Goal: Information Seeking & Learning: Compare options

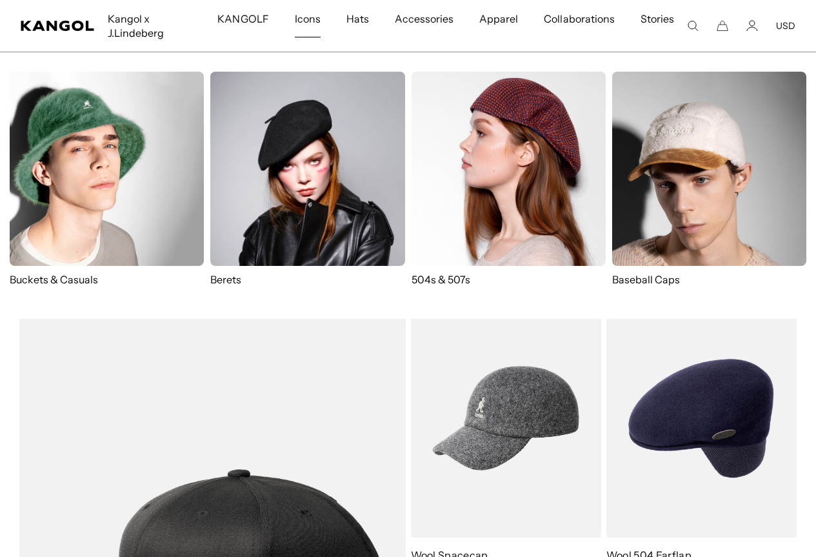
scroll to position [0, 266]
click at [92, 201] on img at bounding box center [107, 169] width 194 height 194
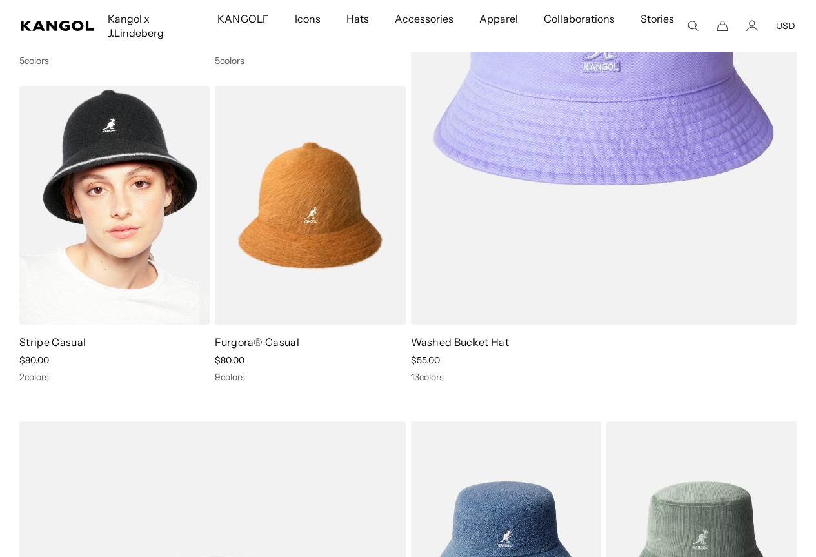
scroll to position [0, 266]
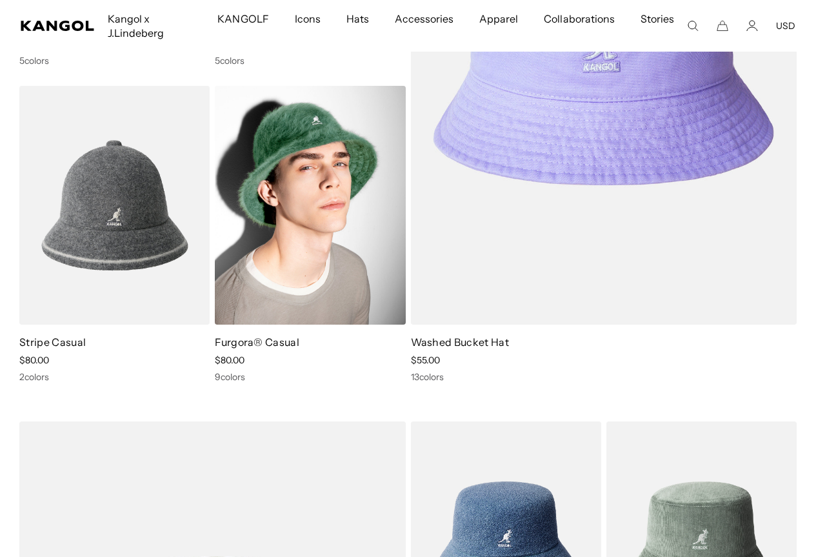
click at [330, 213] on img at bounding box center [310, 205] width 190 height 239
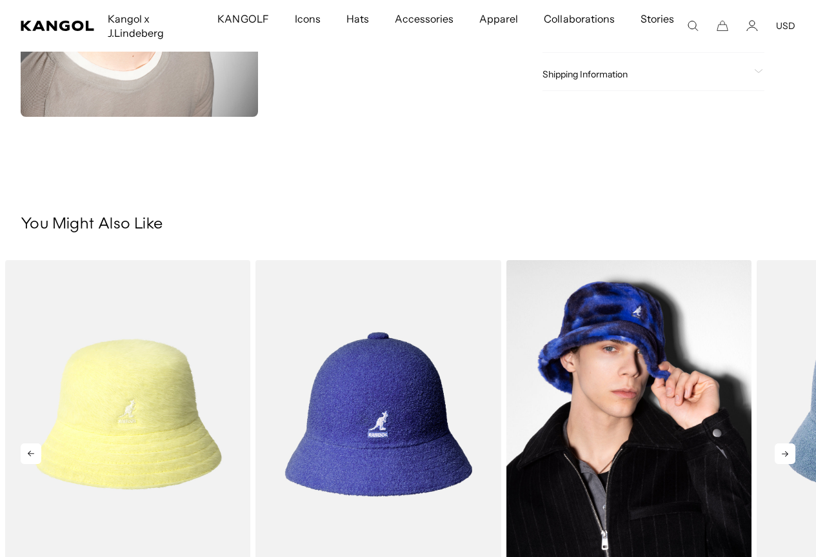
click at [622, 327] on img "3 of 5" at bounding box center [629, 414] width 245 height 308
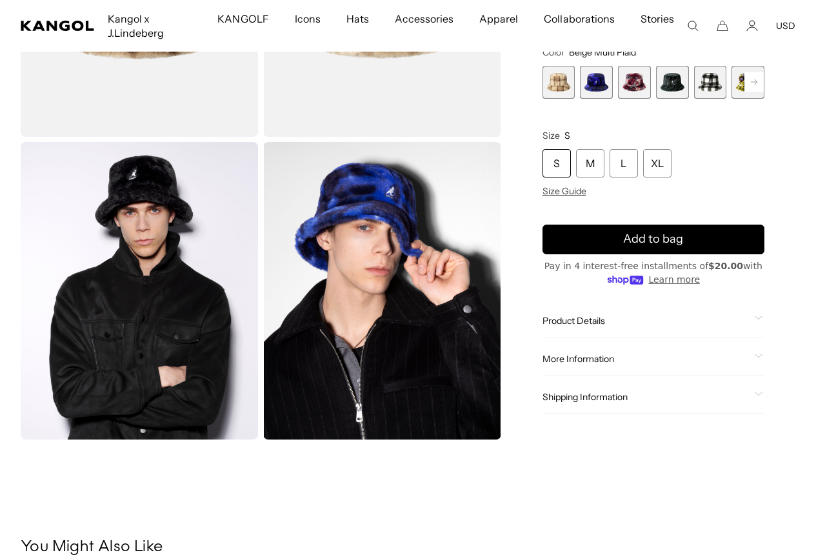
click at [613, 85] on span "2 of 12" at bounding box center [596, 82] width 33 height 33
click at [667, 92] on span "4 of 12" at bounding box center [672, 82] width 33 height 33
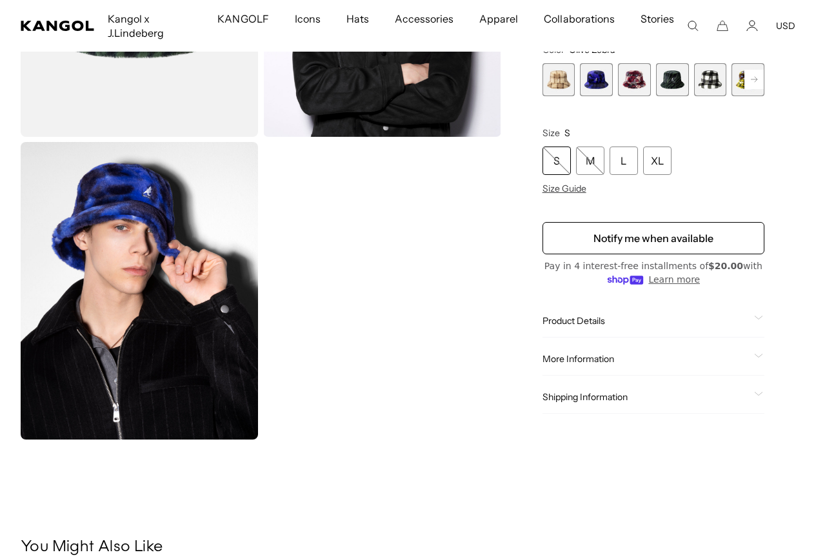
click at [667, 90] on span "4 of 12" at bounding box center [672, 79] width 33 height 33
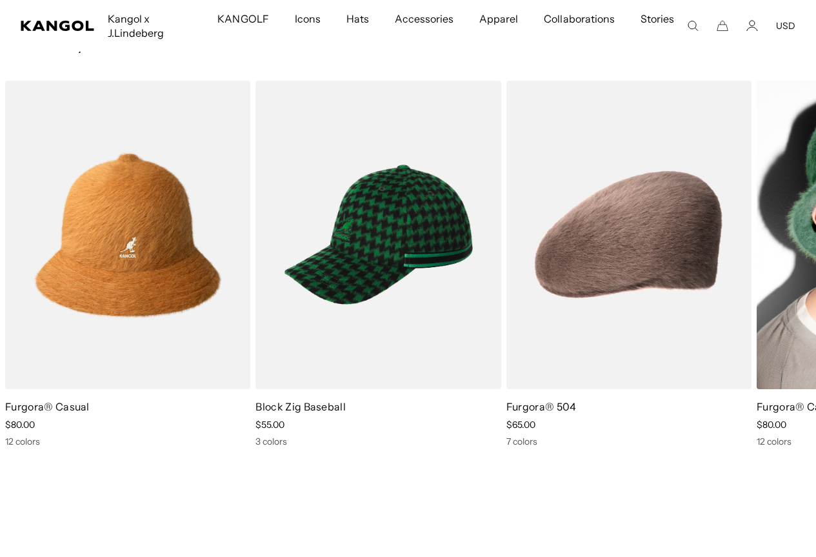
scroll to position [1226, 0]
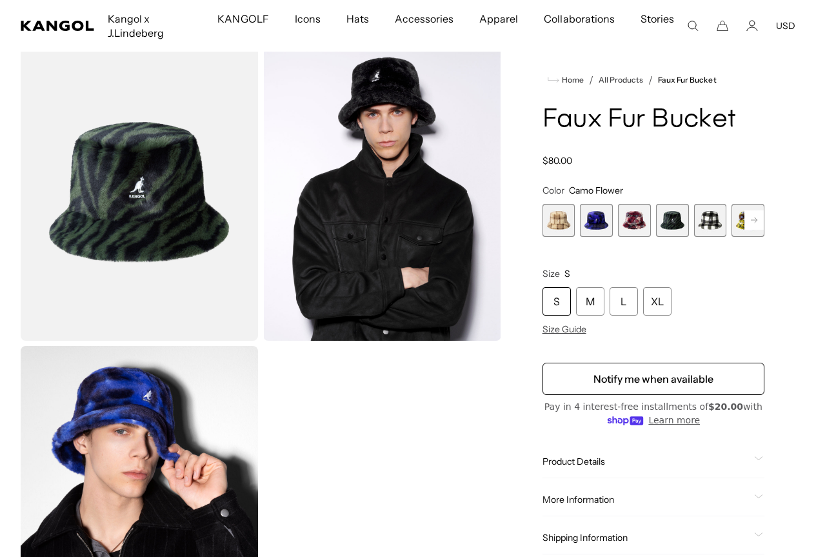
scroll to position [0, 83]
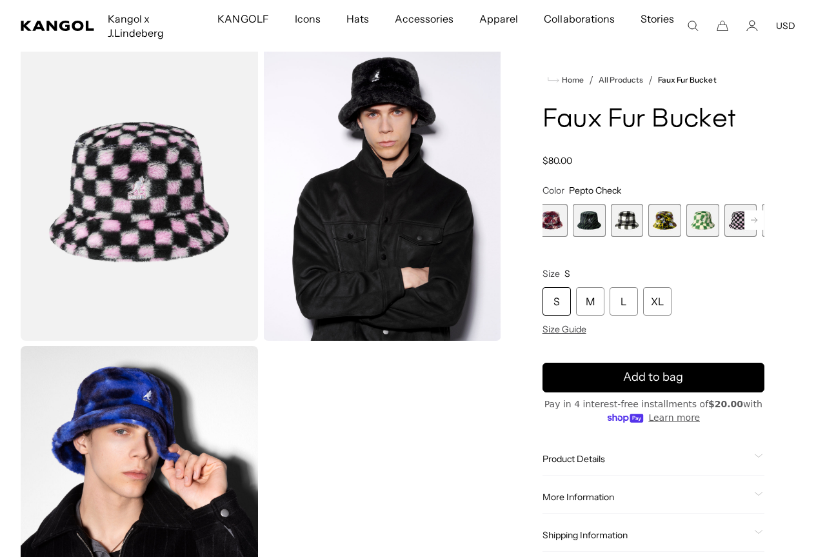
click at [157, 192] on img "Gallery Viewer" at bounding box center [140, 192] width 238 height 297
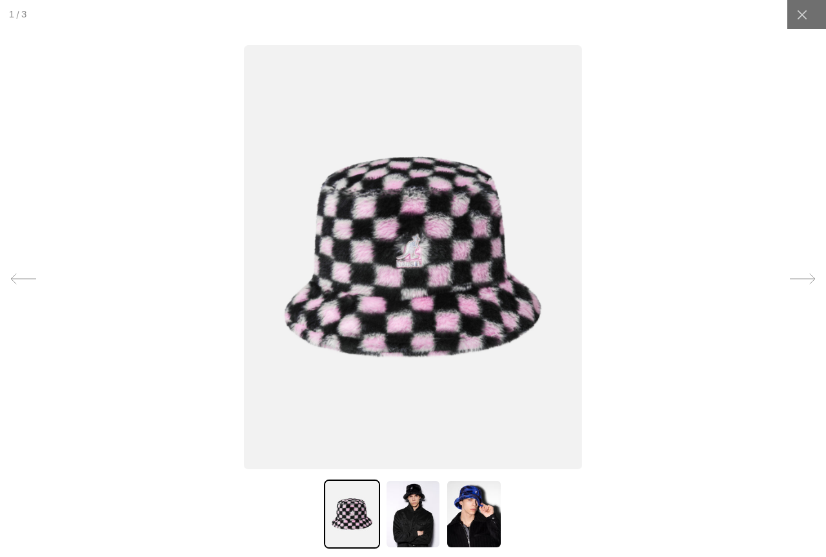
scroll to position [0, 266]
click at [411, 501] on img at bounding box center [413, 514] width 56 height 69
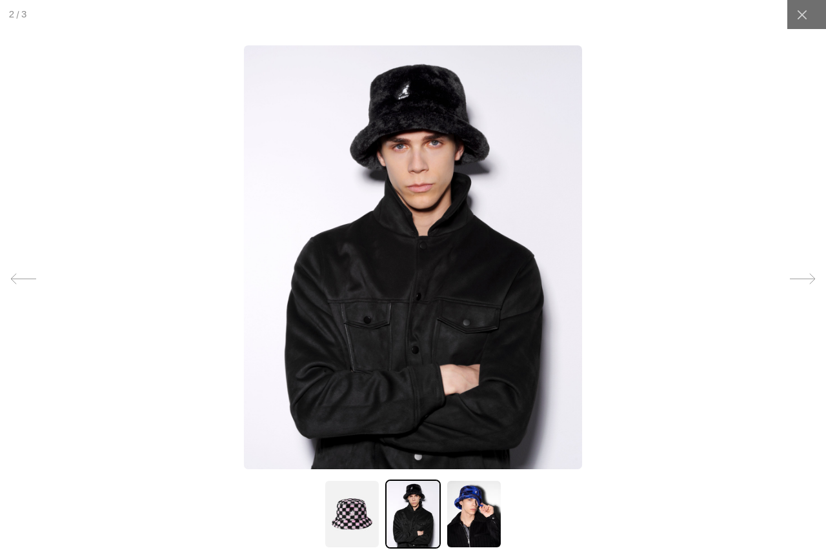
click at [462, 497] on img at bounding box center [474, 514] width 56 height 69
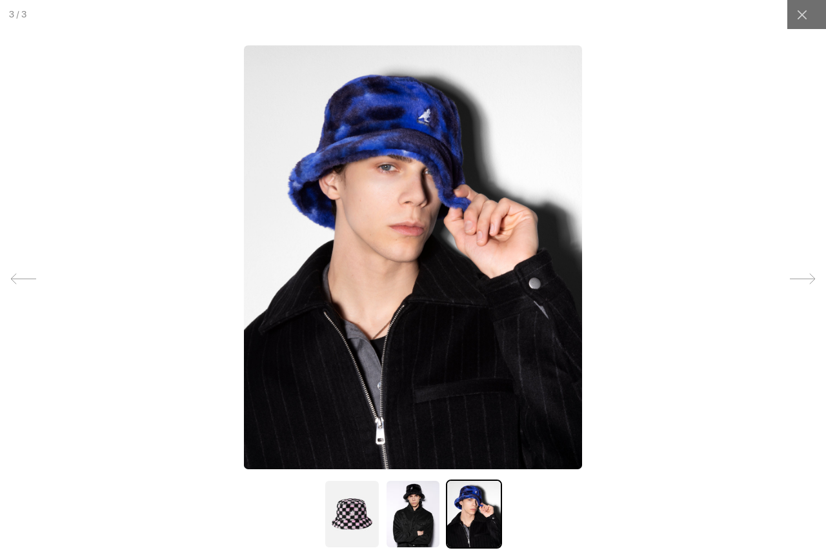
scroll to position [0, 0]
click at [417, 509] on img at bounding box center [413, 514] width 56 height 69
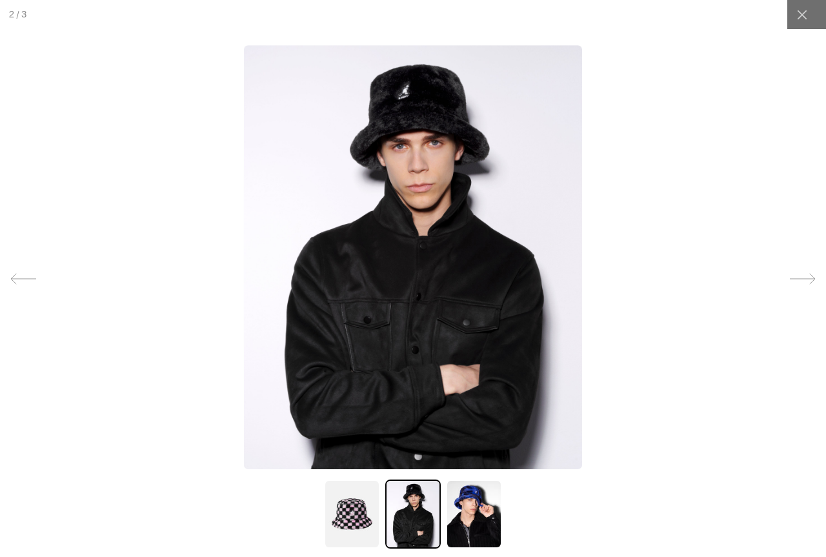
scroll to position [0, 266]
click at [440, 123] on img at bounding box center [413, 257] width 338 height 424
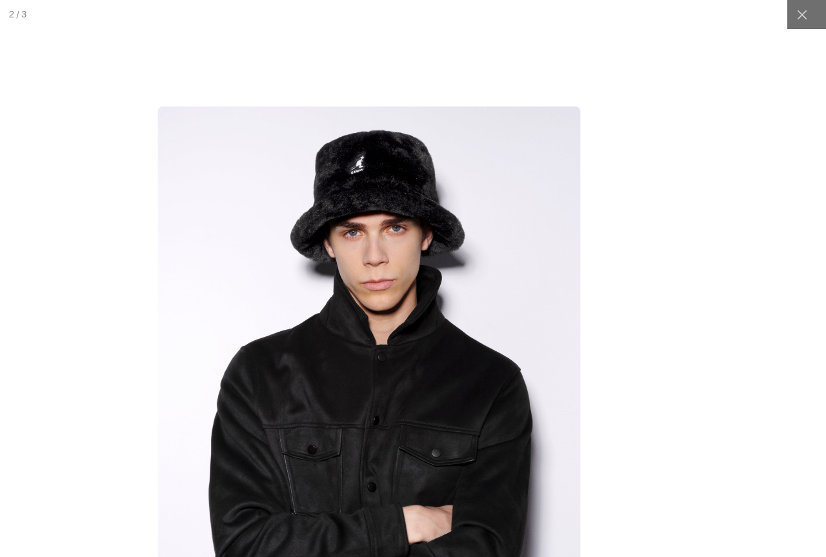
click at [392, 261] on img at bounding box center [369, 371] width 423 height 530
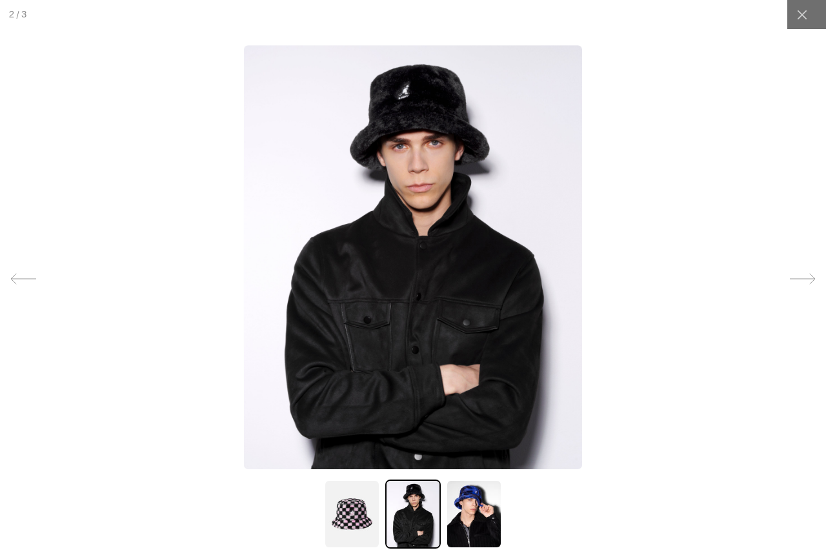
scroll to position [0, 0]
click at [354, 509] on img at bounding box center [352, 514] width 56 height 69
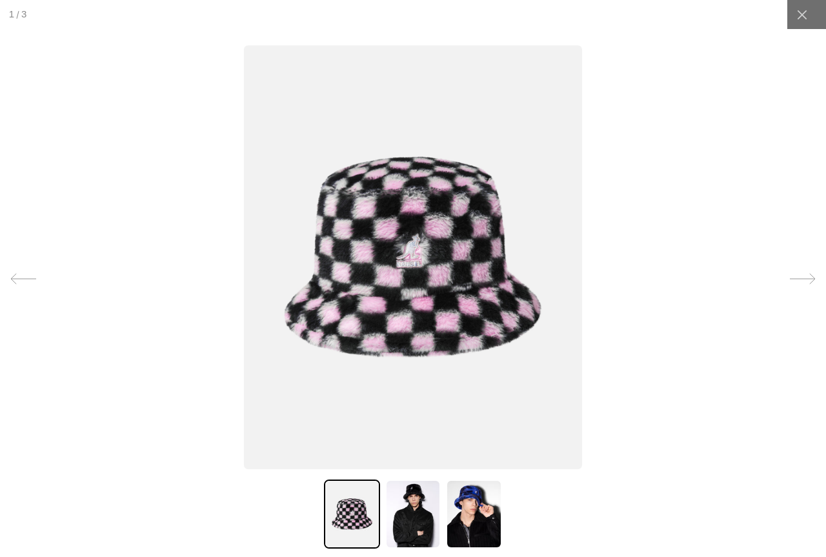
click at [480, 505] on img at bounding box center [474, 514] width 56 height 69
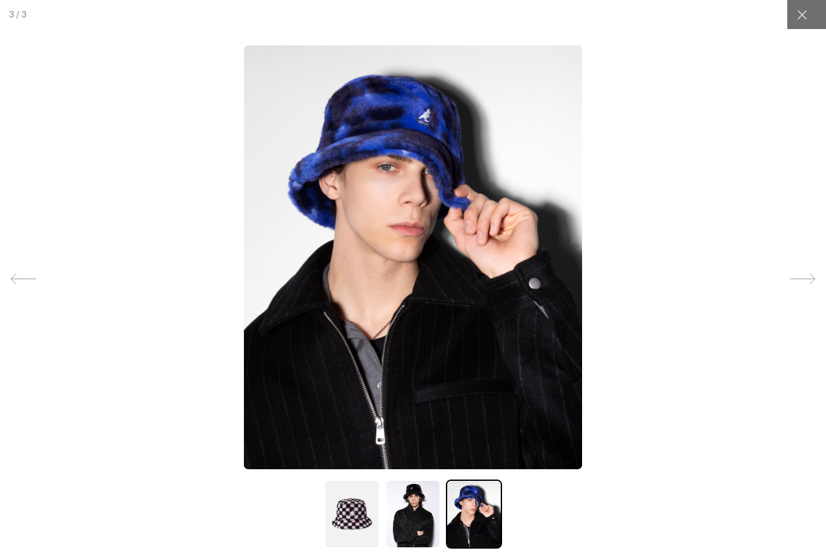
click at [413, 517] on img at bounding box center [413, 514] width 56 height 69
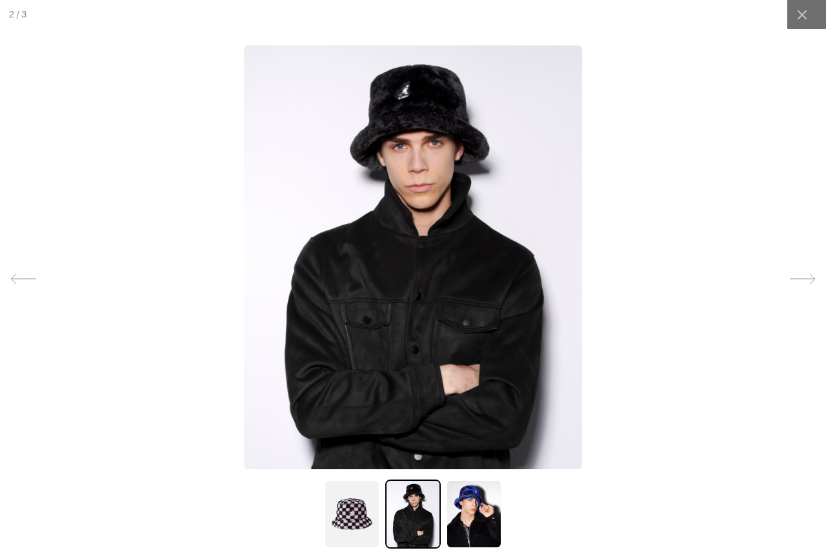
scroll to position [0, 266]
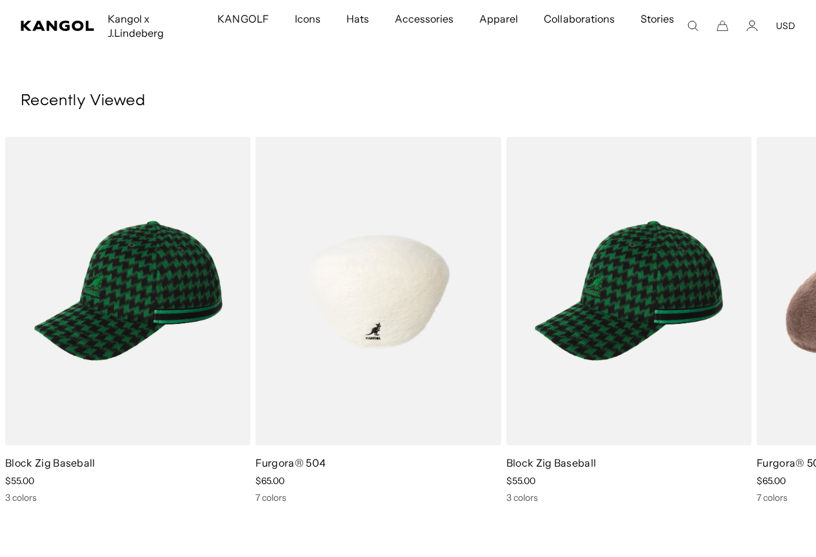
scroll to position [1226, 0]
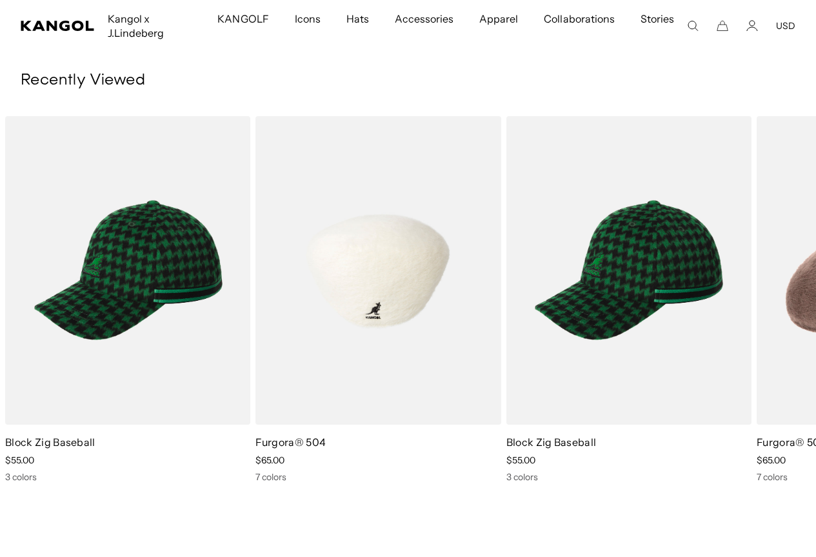
click at [356, 324] on img "2 of 2" at bounding box center [378, 270] width 245 height 308
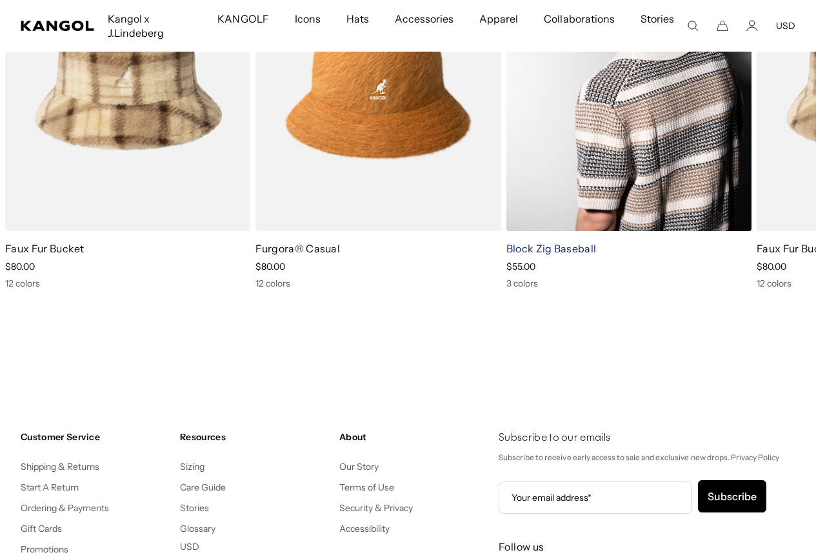
click at [553, 249] on link "Block Zig Baseball" at bounding box center [552, 248] width 90 height 13
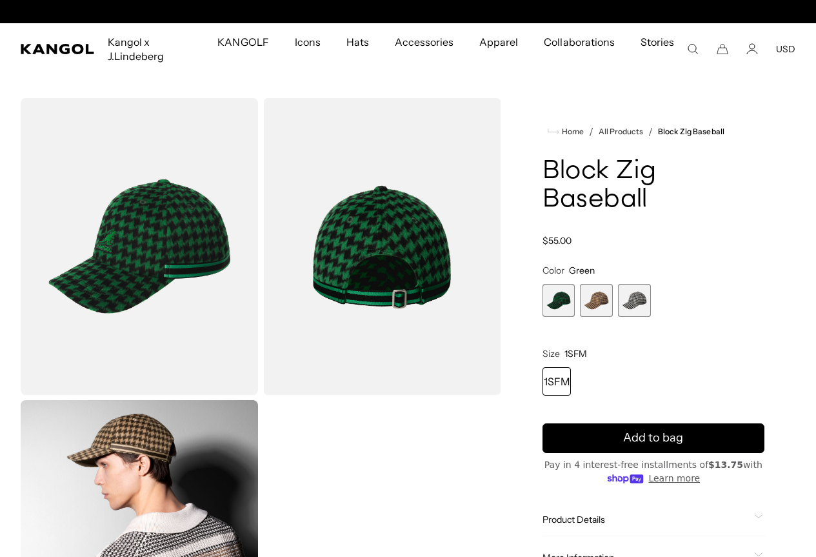
scroll to position [0, 266]
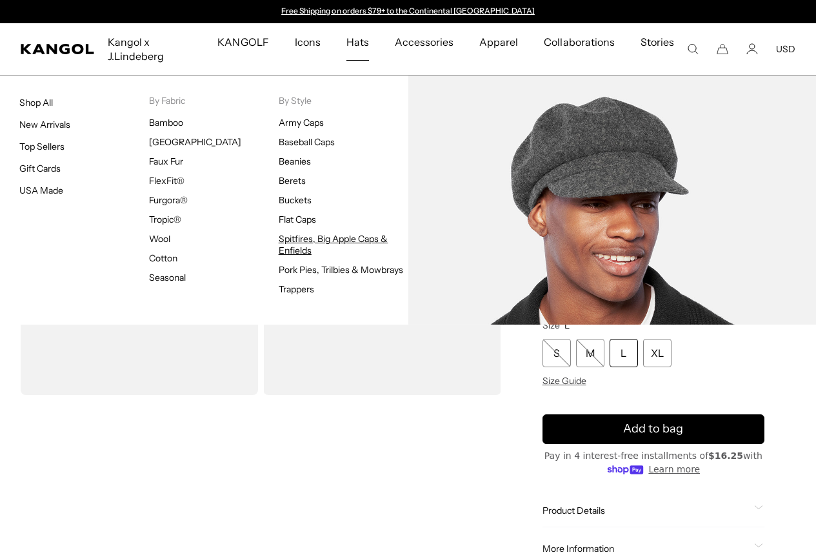
click at [294, 236] on link "Spitfires, Big Apple Caps & Enfields" at bounding box center [334, 244] width 110 height 23
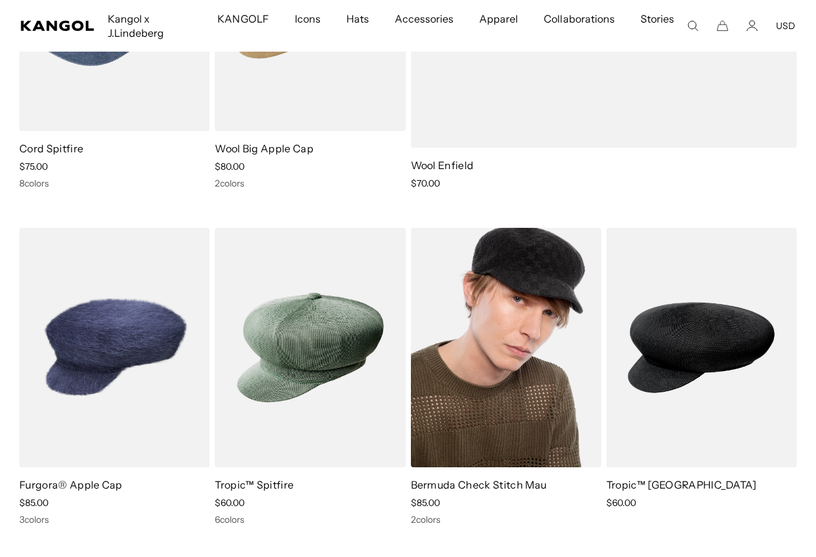
scroll to position [0, 266]
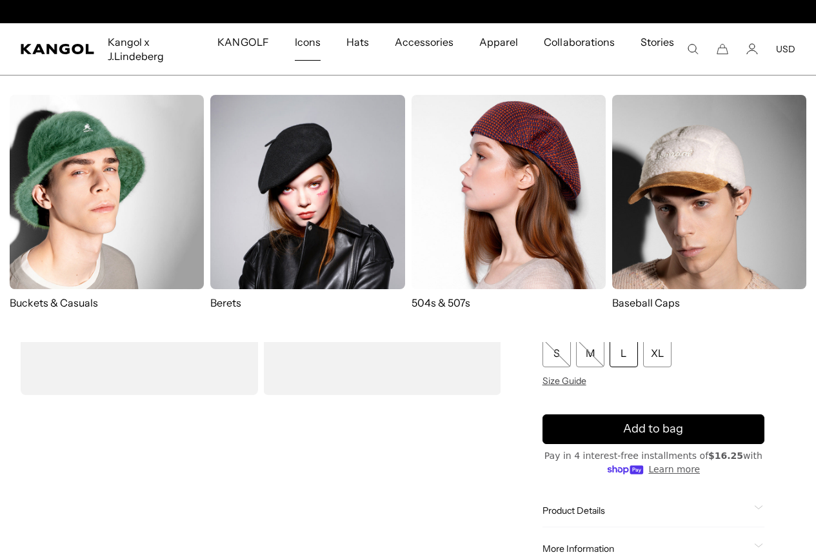
click at [310, 43] on span "Icons" at bounding box center [308, 41] width 26 height 37
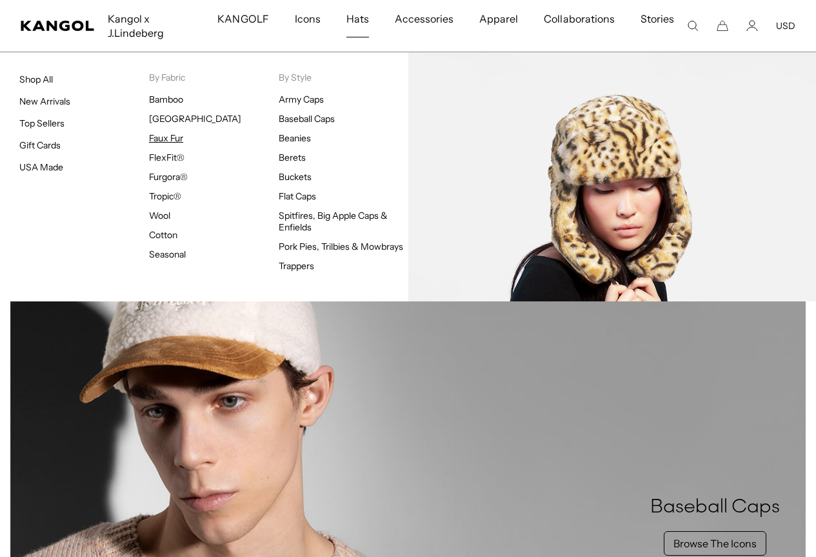
scroll to position [0, 266]
click at [159, 136] on link "Faux Fur" at bounding box center [166, 138] width 34 height 12
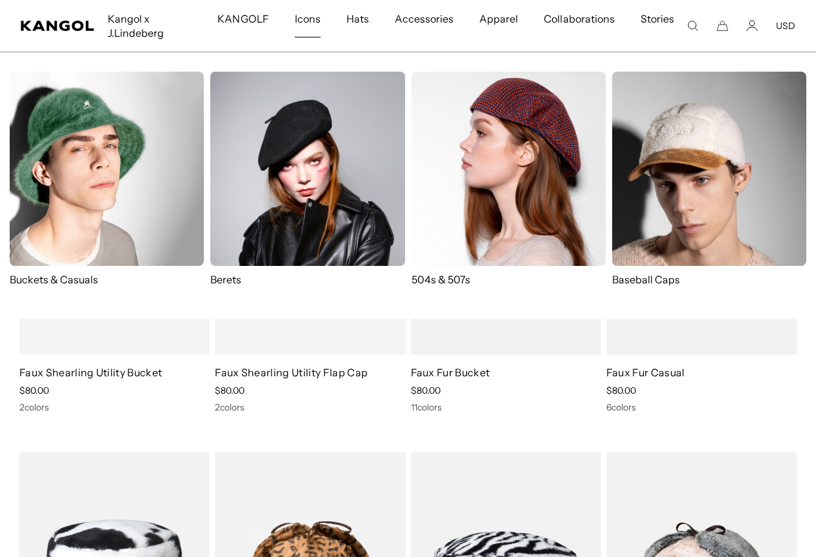
scroll to position [710, 0]
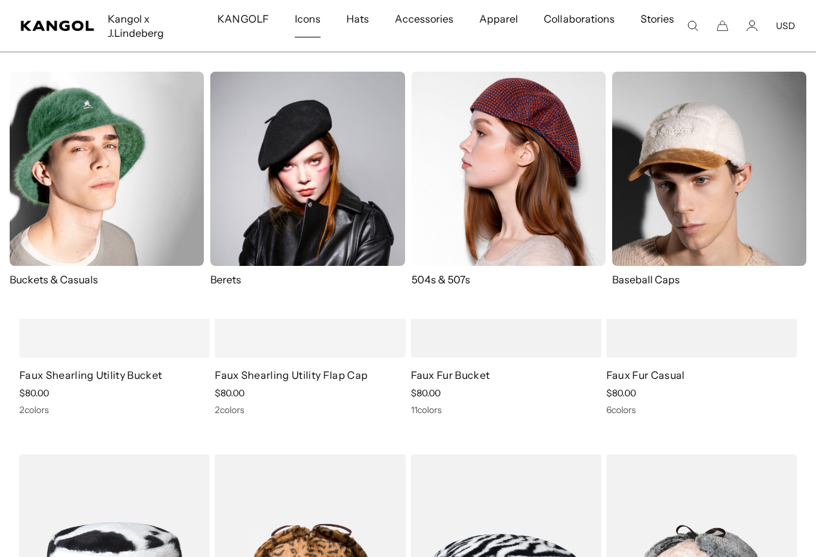
click at [314, 22] on span "Icons" at bounding box center [308, 18] width 26 height 37
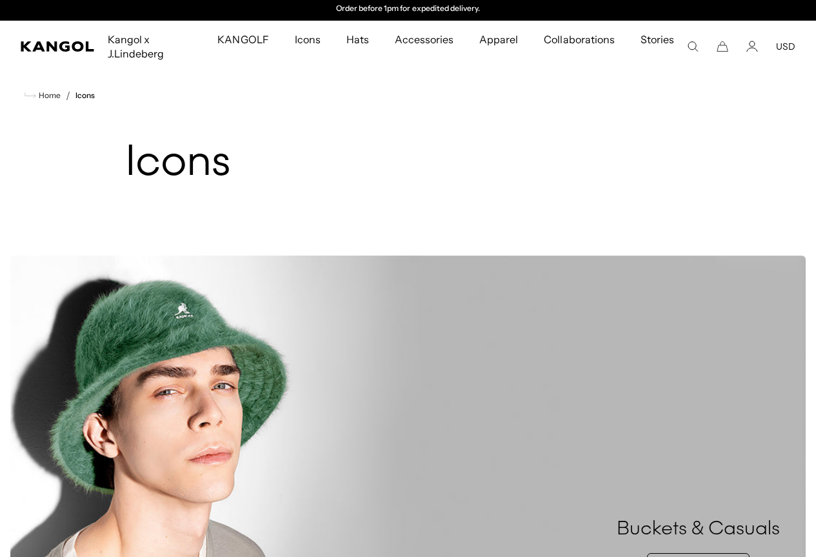
scroll to position [194, 0]
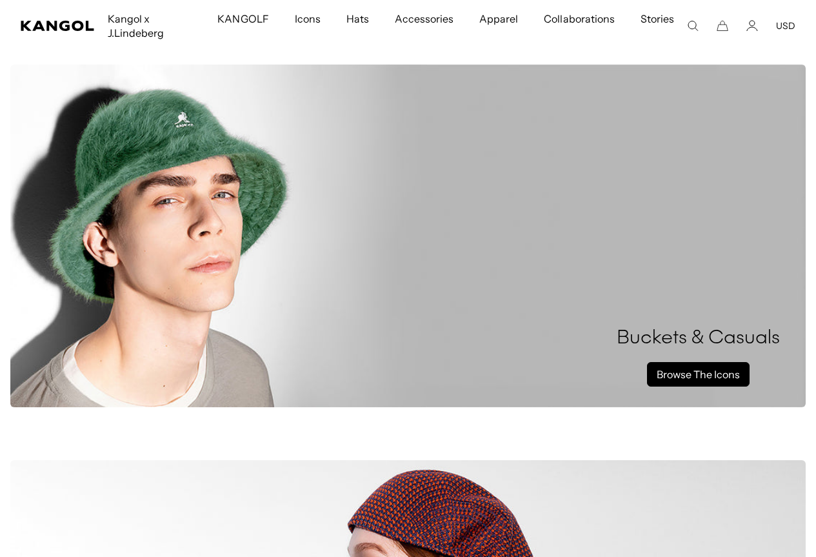
click at [676, 369] on link "Browse The Icons" at bounding box center [698, 374] width 103 height 25
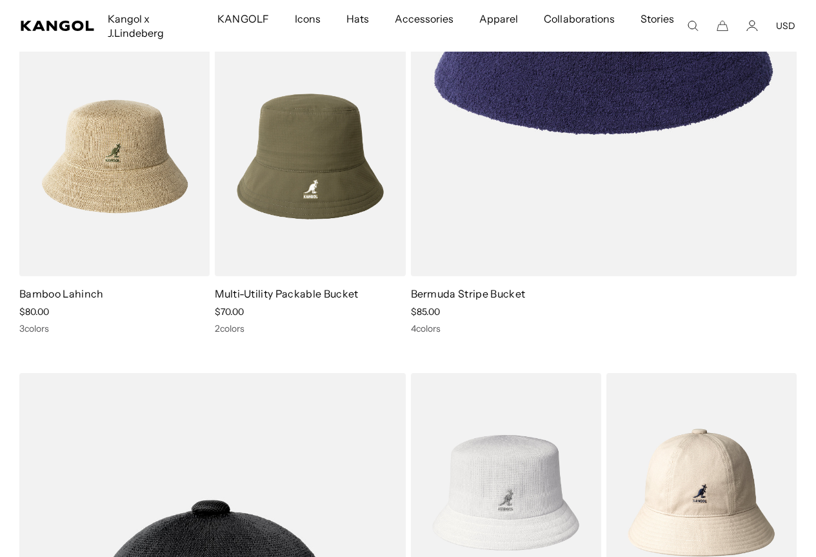
scroll to position [1706, 0]
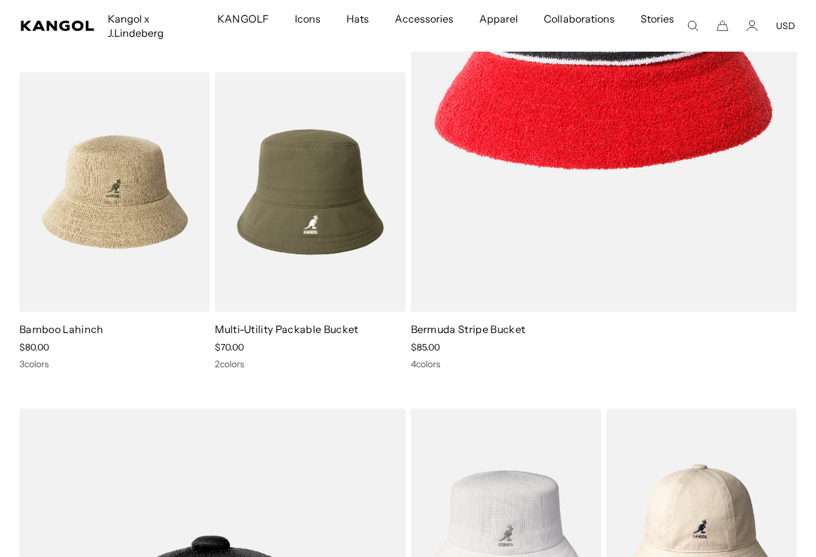
click at [785, 29] on button "USD" at bounding box center [785, 26] width 19 height 12
click at [796, 69] on li "EUR" at bounding box center [785, 67] width 19 height 15
click at [789, 66] on link "EUR" at bounding box center [785, 69] width 18 height 12
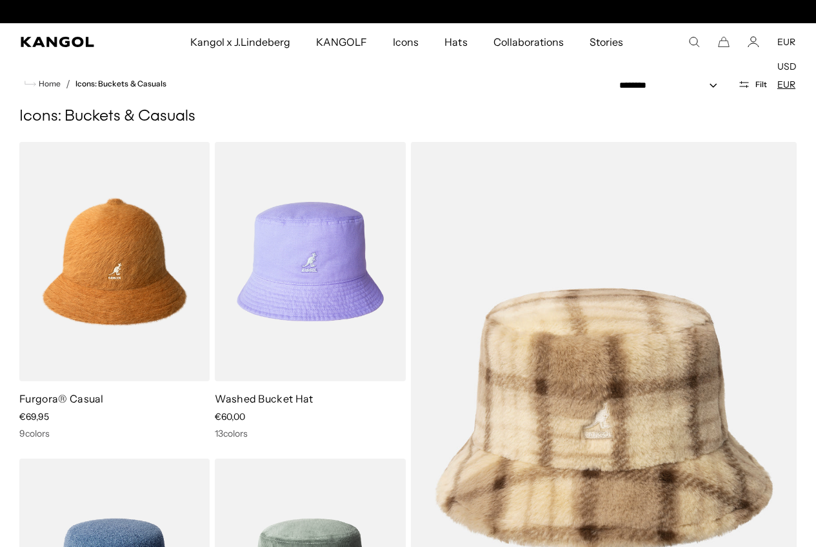
scroll to position [0, 266]
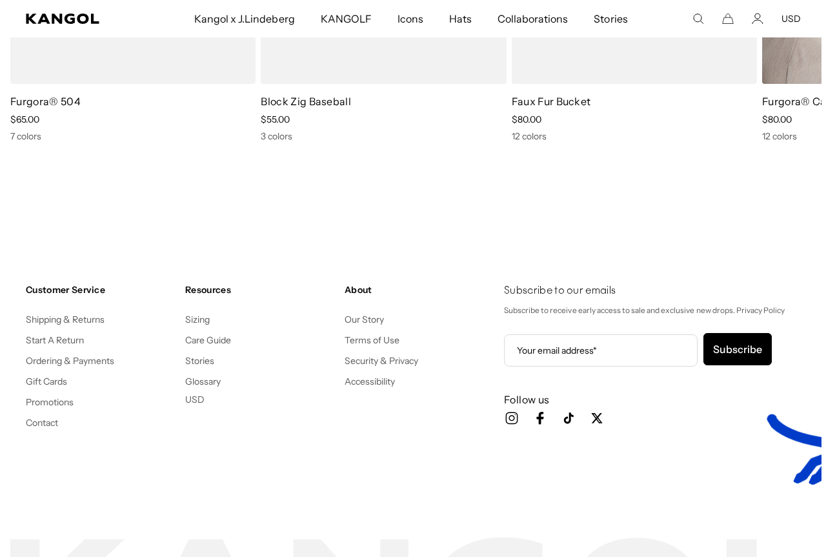
scroll to position [3163, 0]
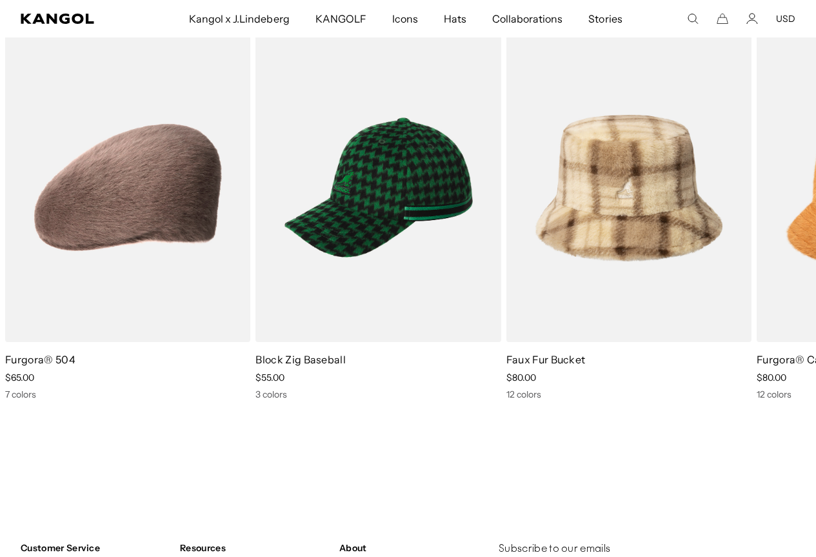
click at [693, 19] on icon "Search here" at bounding box center [693, 19] width 12 height 12
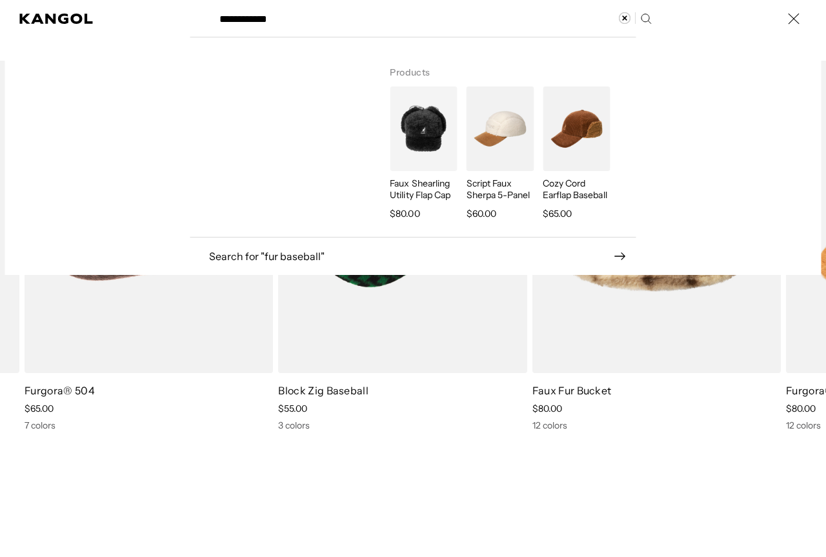
scroll to position [0, 0]
type input "**********"
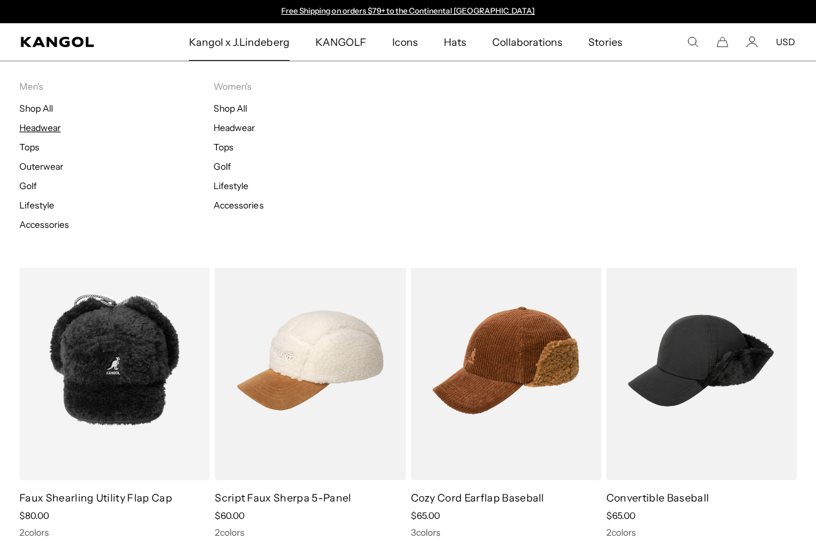
click at [36, 129] on link "Headwear" at bounding box center [39, 128] width 41 height 12
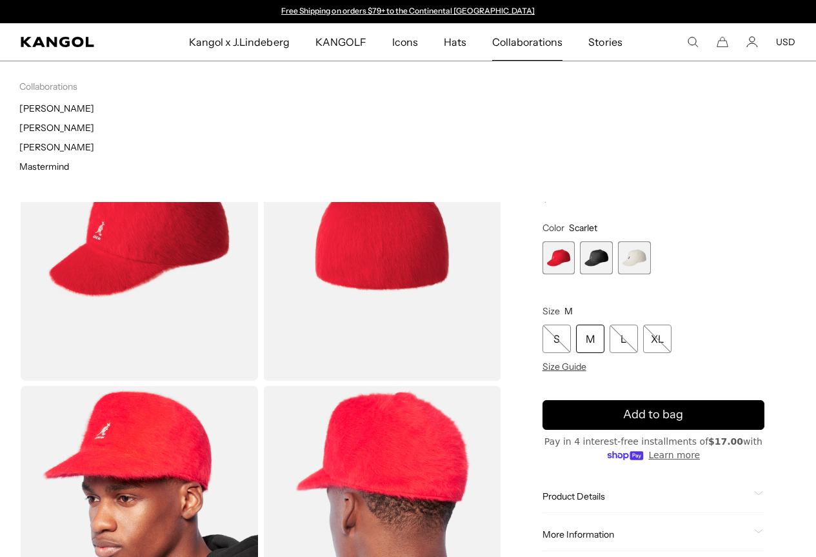
click at [520, 41] on span "Collaborations" at bounding box center [527, 41] width 70 height 37
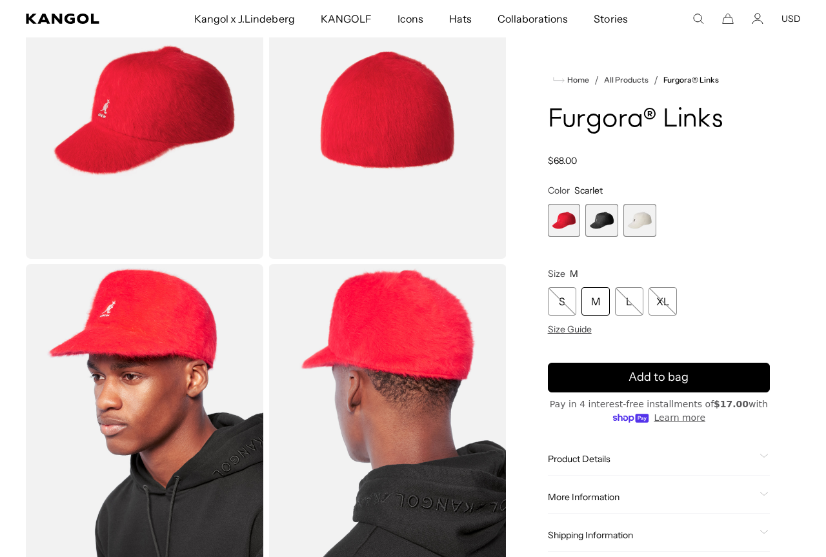
scroll to position [258, 0]
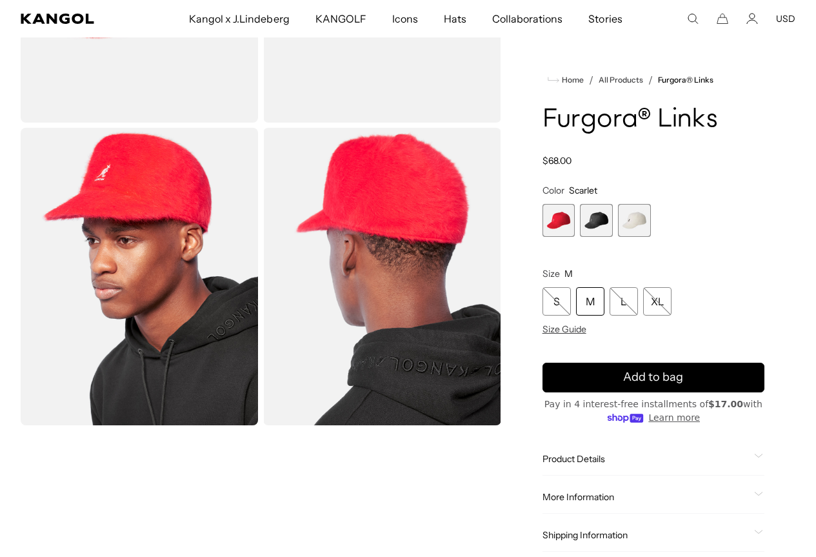
click at [376, 193] on img "Gallery Viewer" at bounding box center [382, 276] width 238 height 297
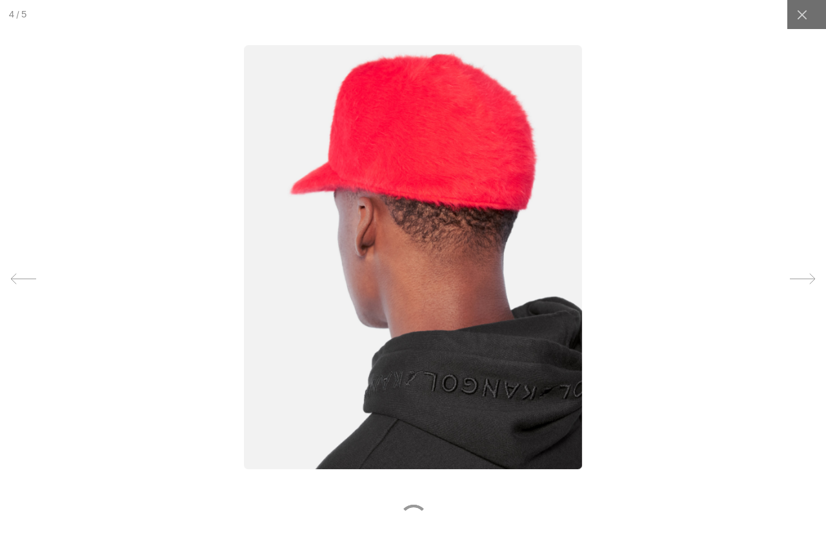
scroll to position [0, 0]
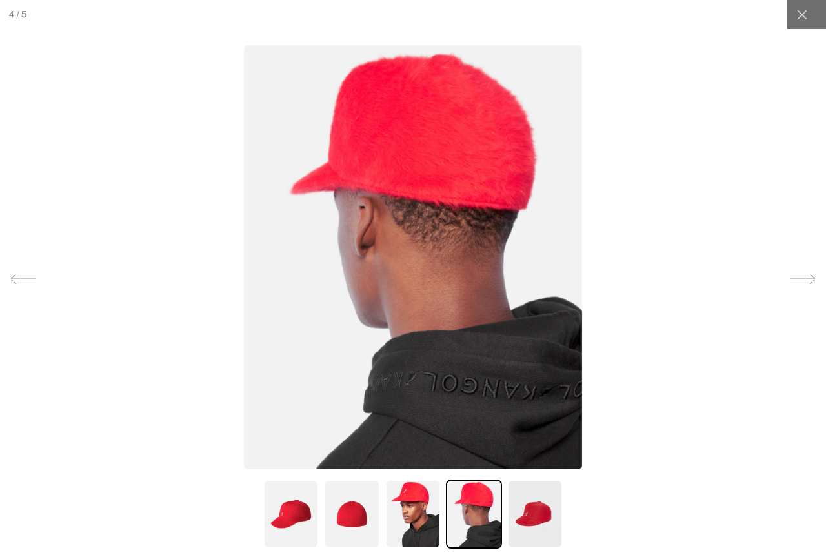
click at [289, 512] on img at bounding box center [291, 514] width 56 height 69
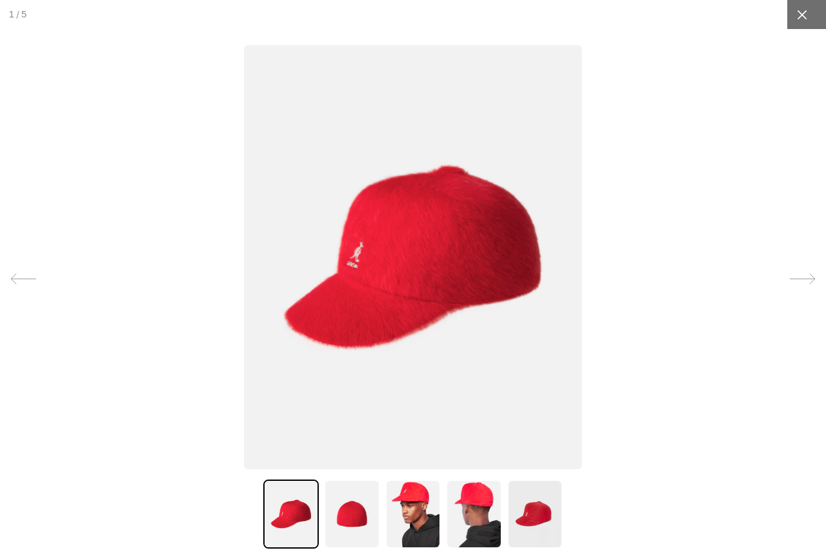
click at [796, 11] on icon at bounding box center [802, 14] width 13 height 13
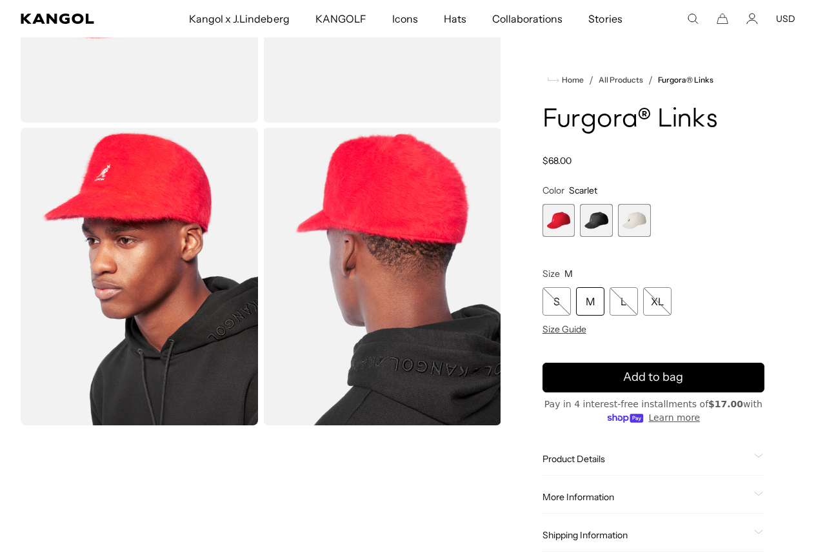
scroll to position [0, 266]
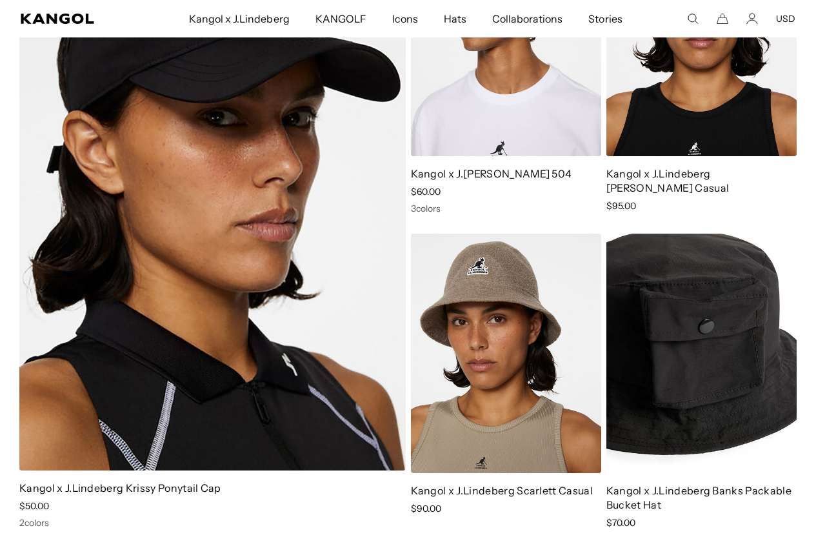
scroll to position [0, 266]
click at [694, 298] on img at bounding box center [702, 353] width 190 height 239
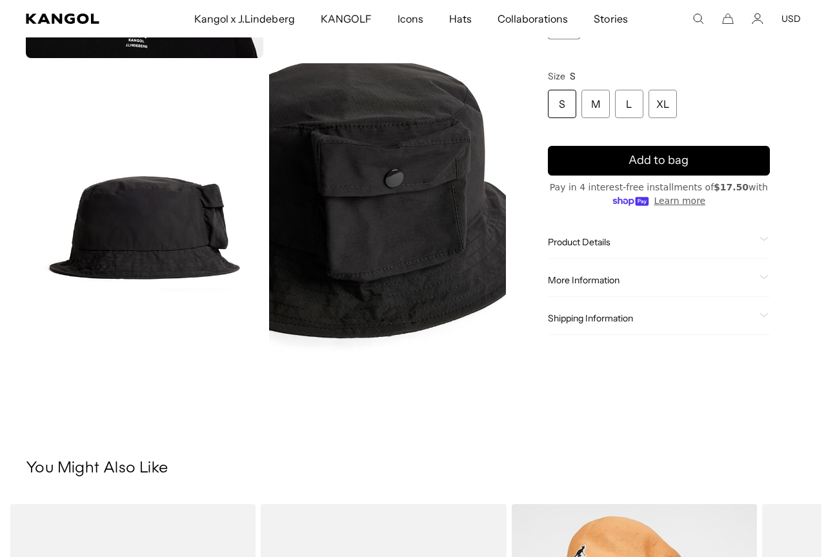
scroll to position [0, 266]
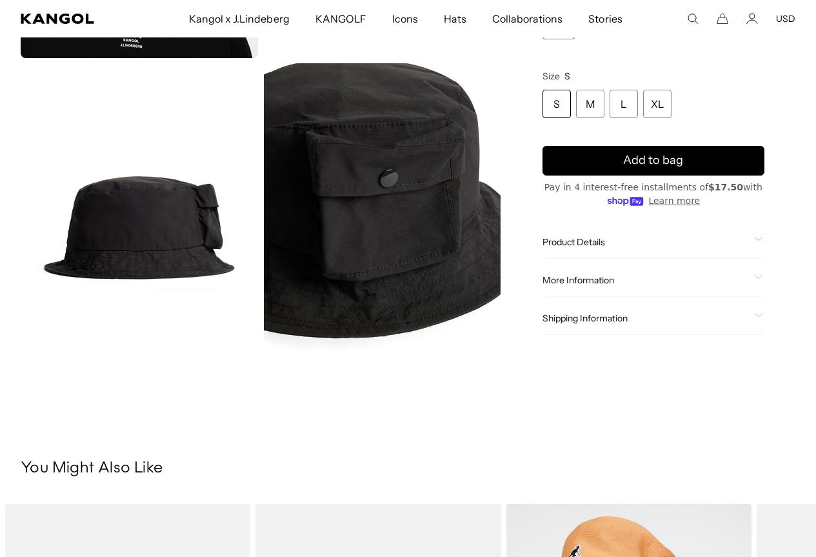
click at [691, 22] on icon "Search here" at bounding box center [693, 19] width 12 height 12
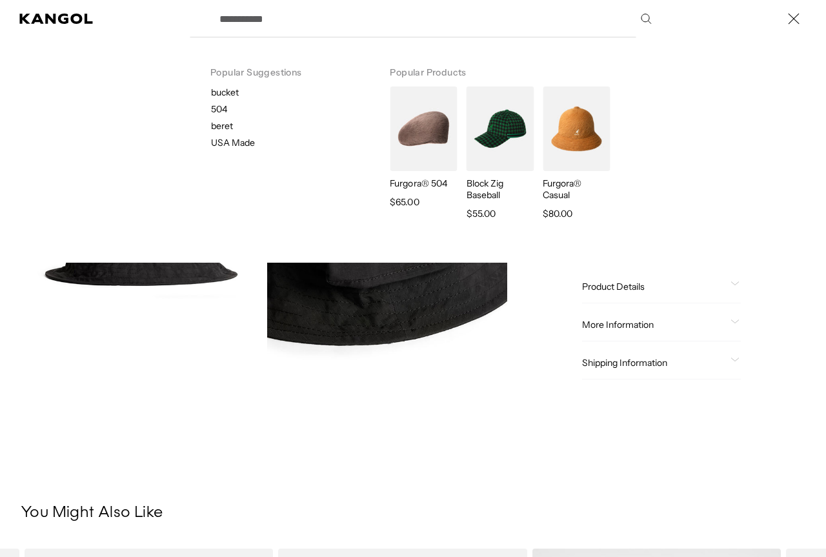
click at [231, 13] on label "Search here" at bounding box center [256, 13] width 58 height 0
click at [231, 17] on input "Search here" at bounding box center [435, 19] width 446 height 32
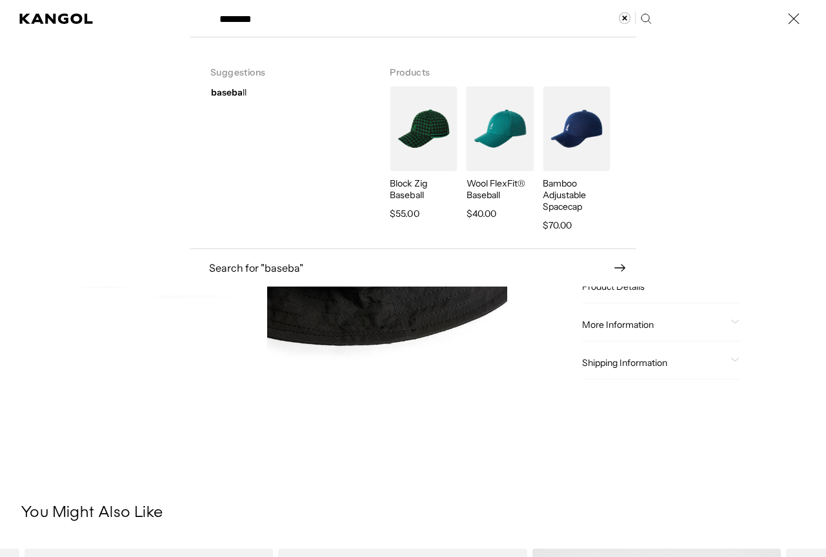
type input "********"
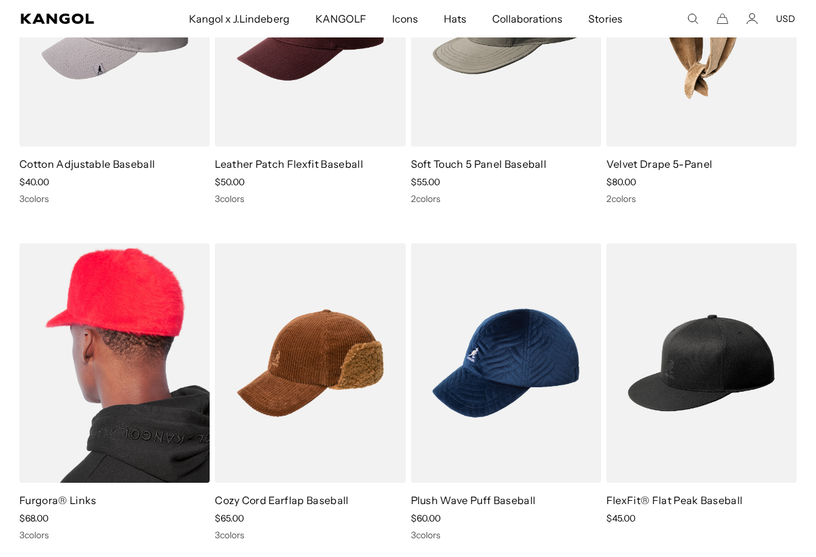
click at [119, 354] on img at bounding box center [114, 362] width 190 height 239
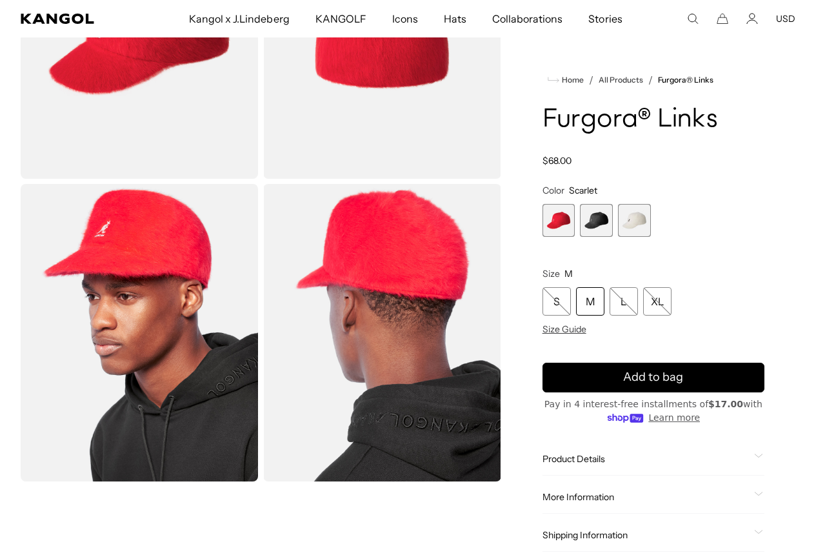
scroll to position [194, 0]
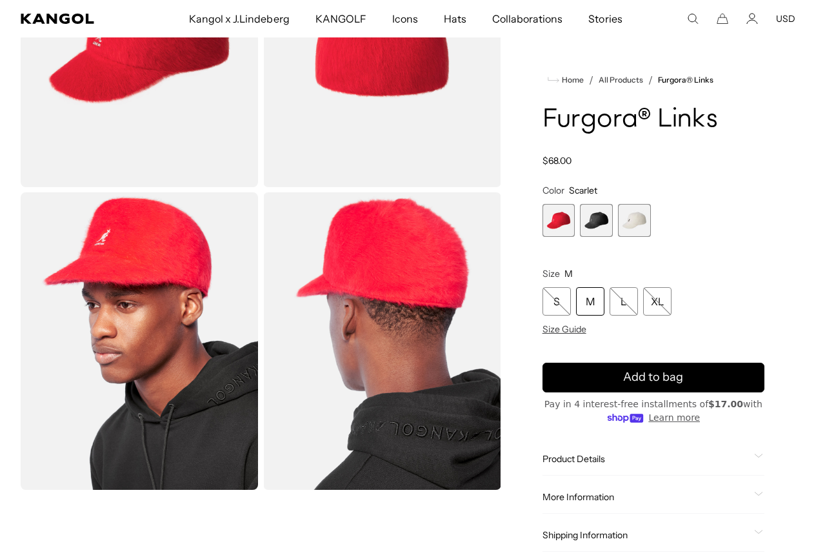
click at [613, 237] on span "2 of 3" at bounding box center [596, 220] width 33 height 33
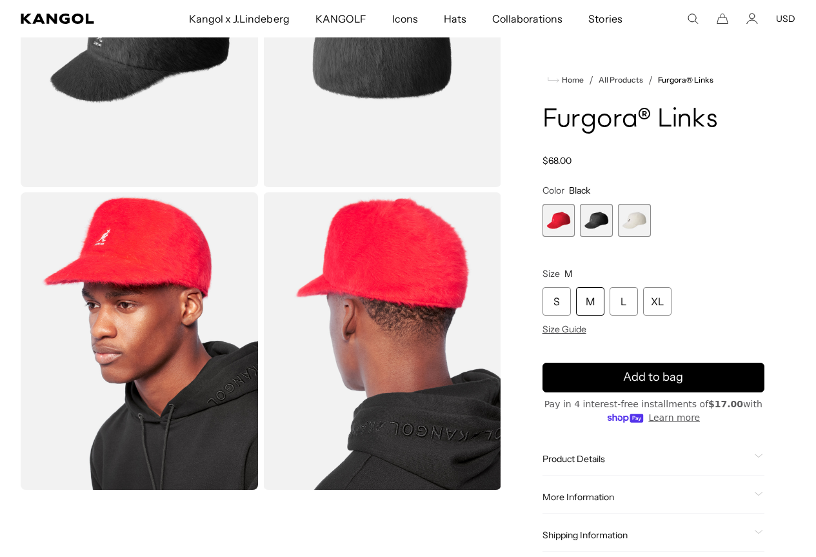
click at [644, 237] on span "3 of 3" at bounding box center [634, 220] width 33 height 33
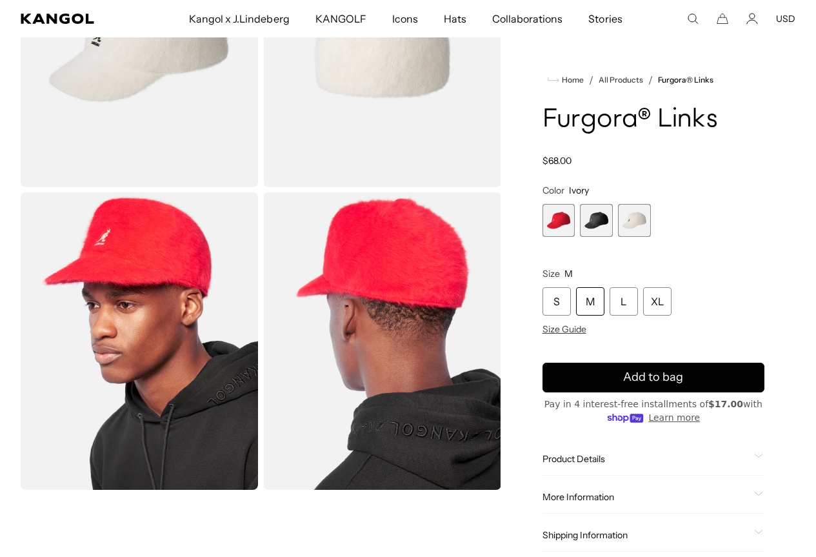
click at [613, 237] on span "2 of 3" at bounding box center [596, 220] width 33 height 33
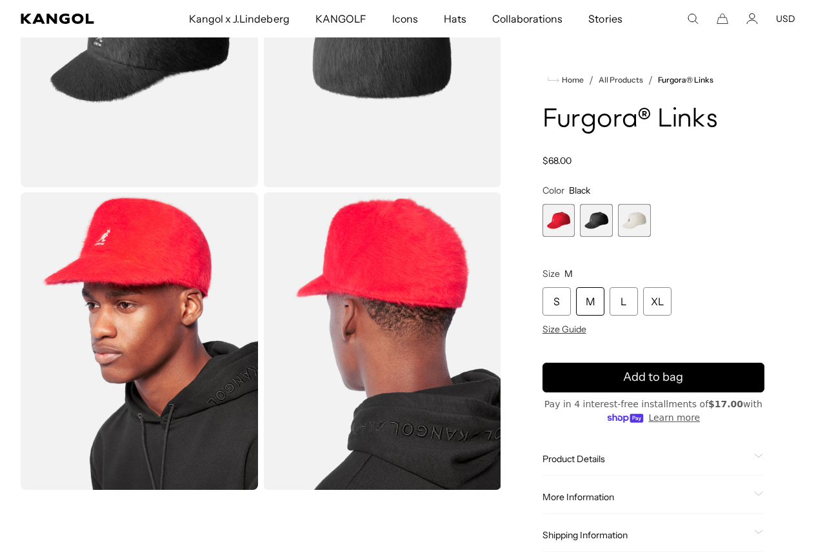
click at [576, 237] on span "1 of 3" at bounding box center [559, 220] width 33 height 33
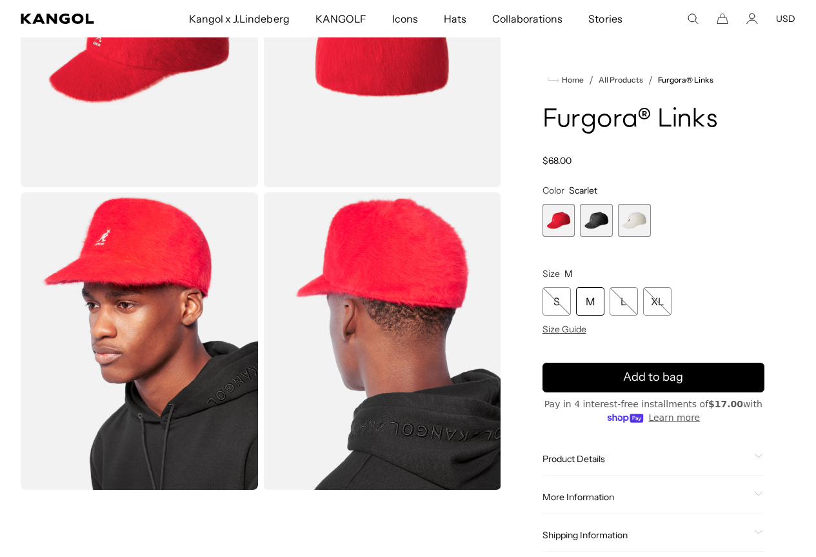
scroll to position [0, 266]
click at [605, 316] on div "M" at bounding box center [590, 301] width 28 height 28
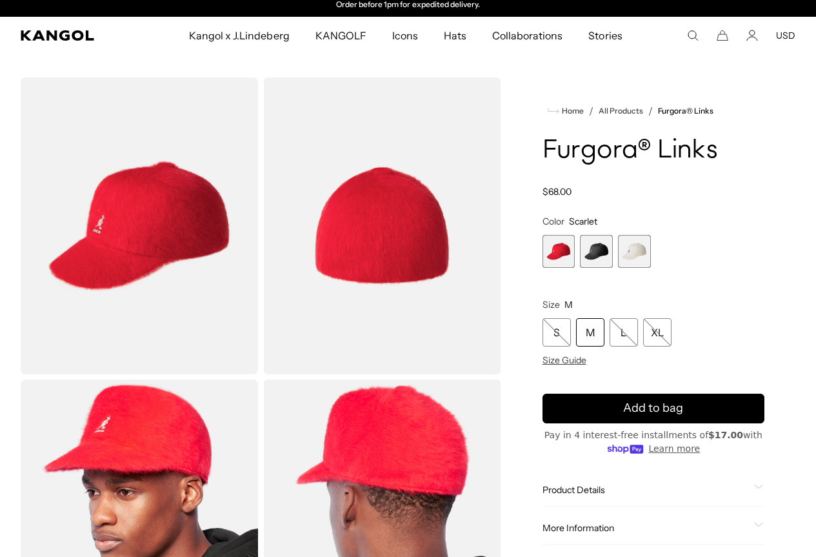
scroll to position [0, 0]
